Goal: Transaction & Acquisition: Book appointment/travel/reservation

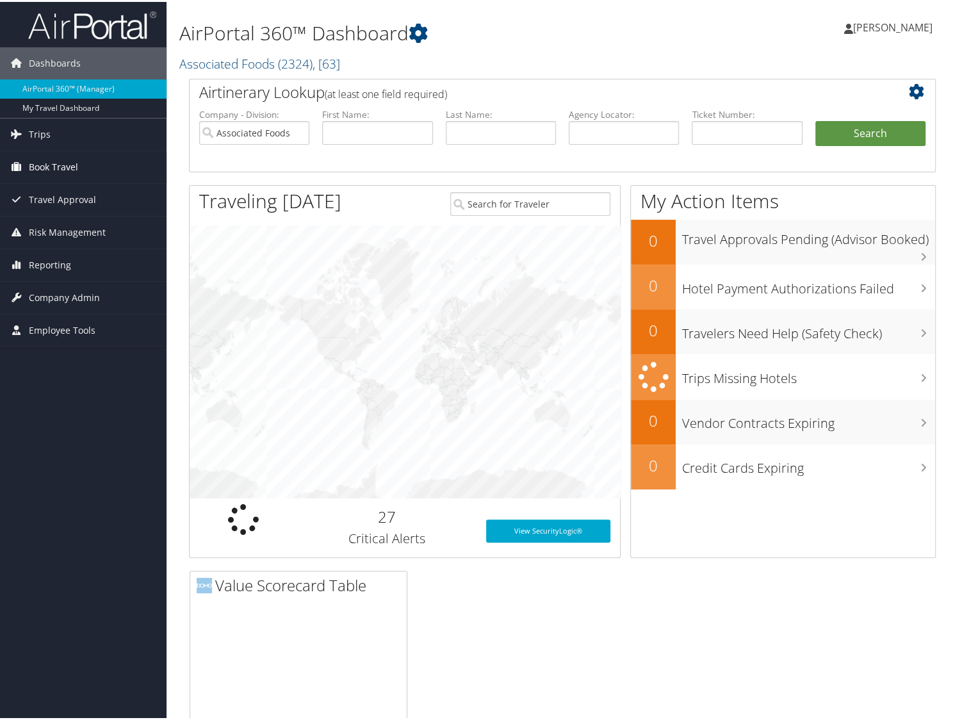
click at [35, 159] on span "Book Travel" at bounding box center [53, 165] width 49 height 32
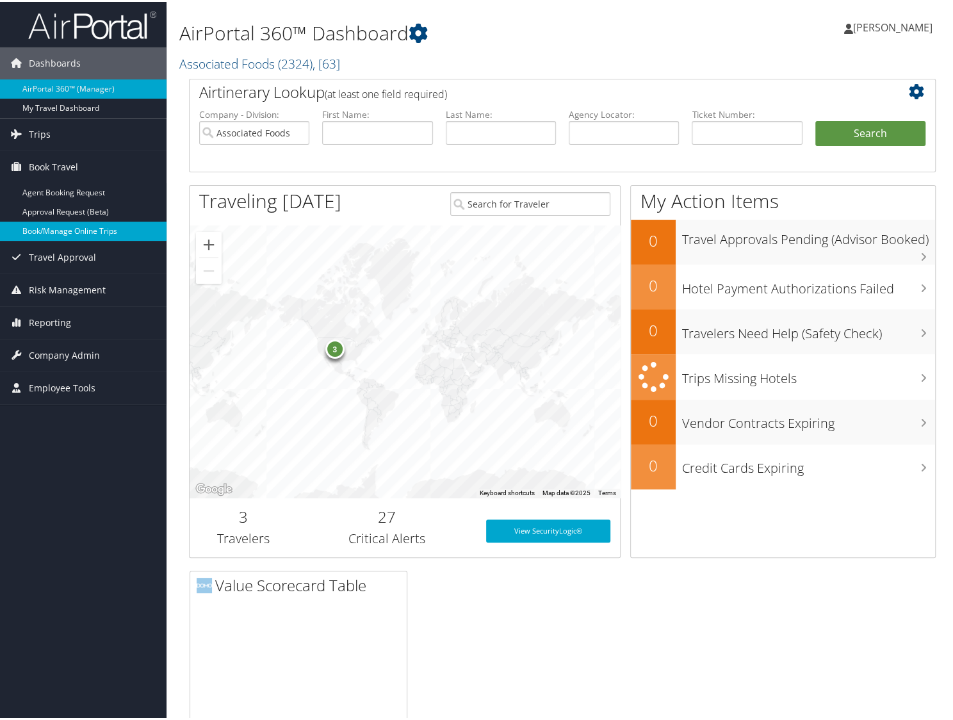
click at [38, 223] on link "Book/Manage Online Trips" at bounding box center [83, 229] width 167 height 19
